Goal: Task Accomplishment & Management: Manage account settings

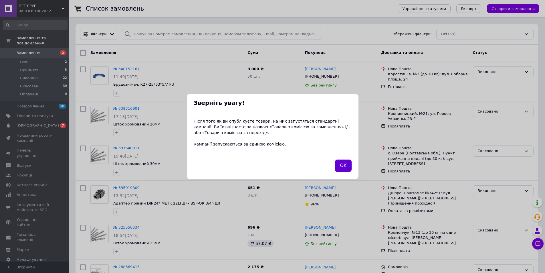
click at [342, 167] on button "OK" at bounding box center [343, 165] width 16 height 12
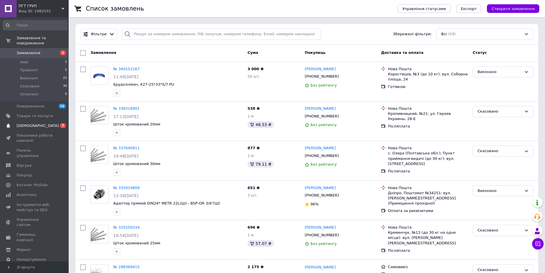
click at [32, 123] on span "[DEMOGRAPHIC_DATA]" at bounding box center [38, 125] width 42 height 5
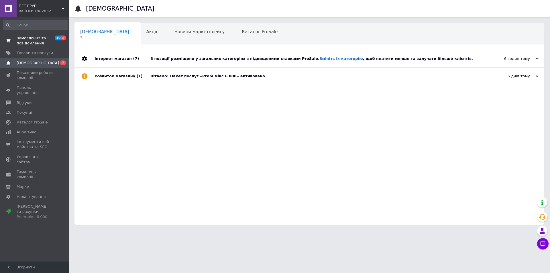
click at [32, 40] on span "Замовлення та повідомлення" at bounding box center [35, 41] width 36 height 10
